Goal: Transaction & Acquisition: Purchase product/service

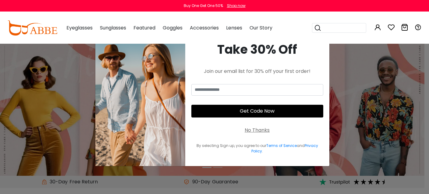
click at [251, 131] on div "No Thanks" at bounding box center [256, 130] width 25 height 7
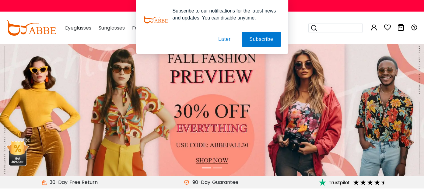
click at [222, 40] on button "Later" at bounding box center [224, 39] width 27 height 15
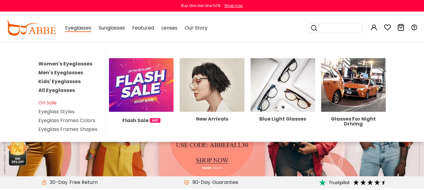
click at [74, 63] on link "Women's Eyeglasses" at bounding box center [65, 63] width 54 height 7
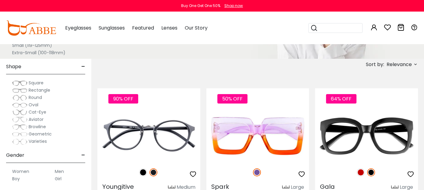
scroll to position [152, 0]
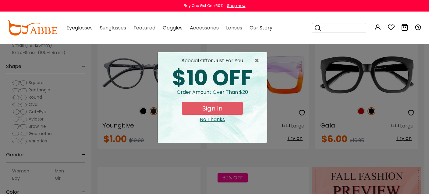
click at [217, 121] on div "No Thanks" at bounding box center [212, 119] width 99 height 7
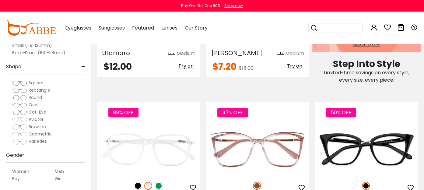
scroll to position [487, 0]
